Goal: Task Accomplishment & Management: Use online tool/utility

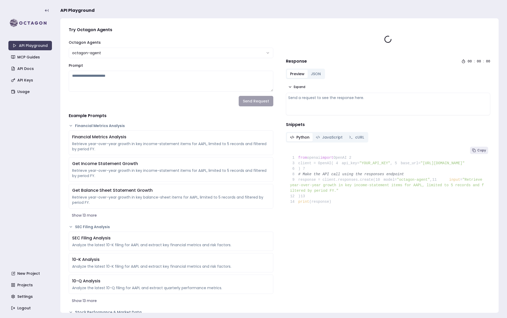
type textarea "**********"
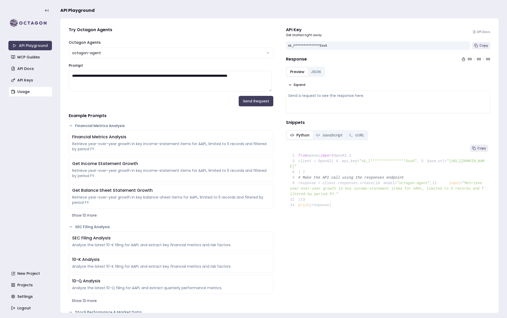
click at [18, 88] on link "Usage" at bounding box center [31, 91] width 44 height 9
